Goal: Find specific page/section: Find specific page/section

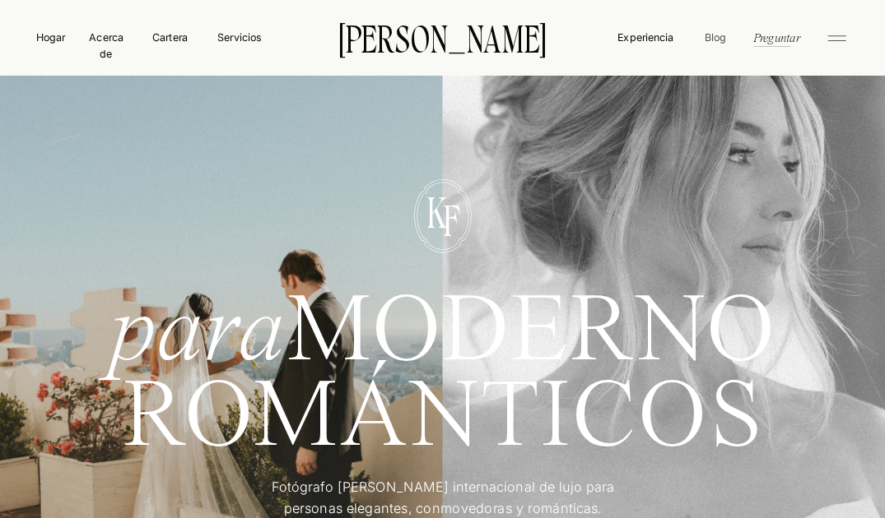
click at [720, 39] on font "Blog" at bounding box center [714, 37] width 21 height 12
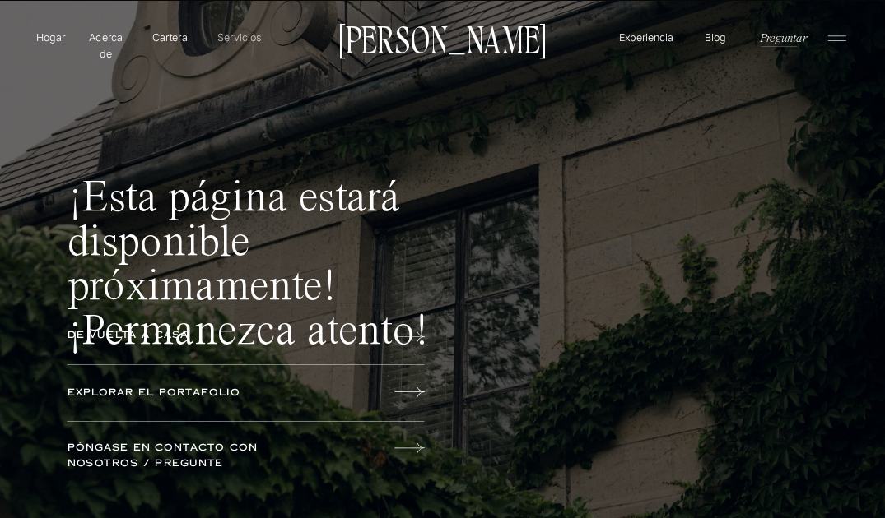
click at [234, 38] on font "Servicios" at bounding box center [239, 37] width 44 height 12
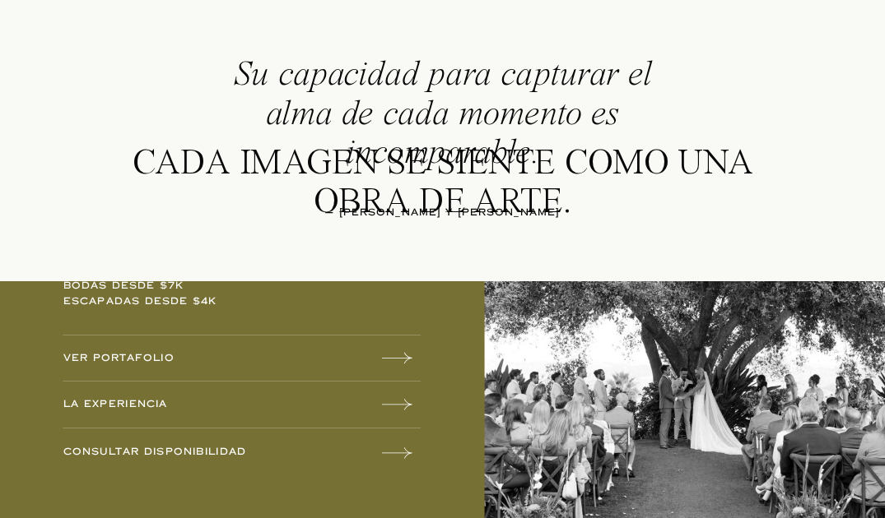
scroll to position [1246, 0]
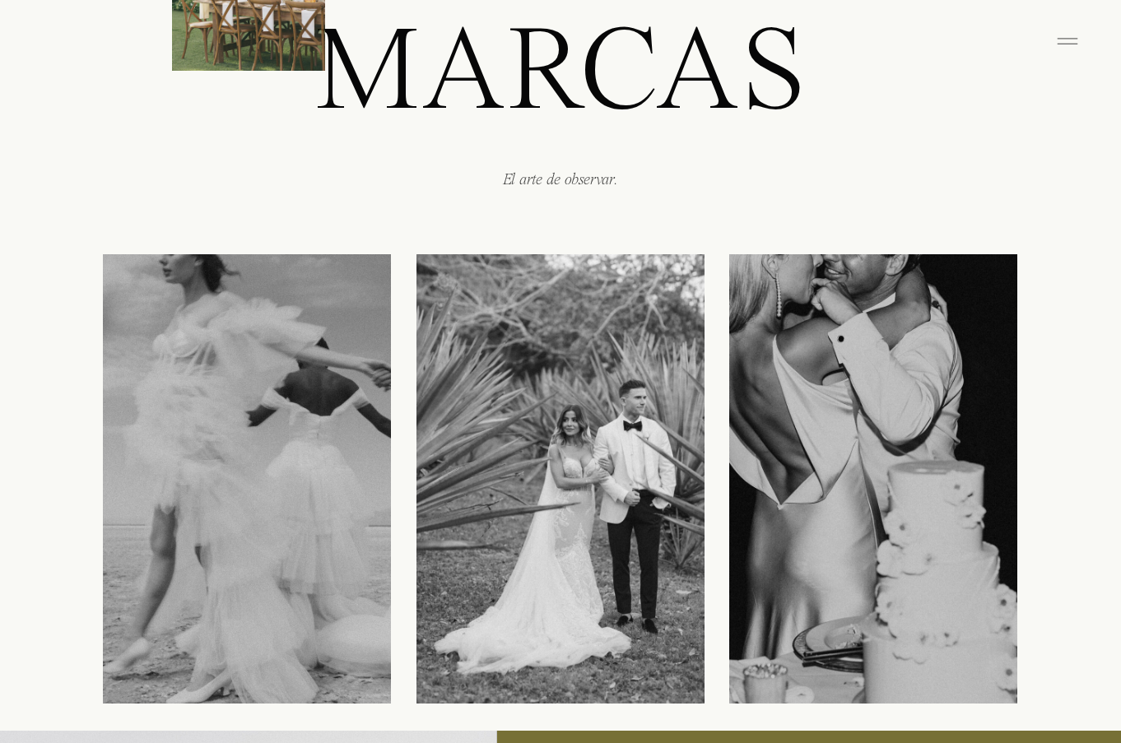
scroll to position [1081, 0]
